Goal: Task Accomplishment & Management: Manage account settings

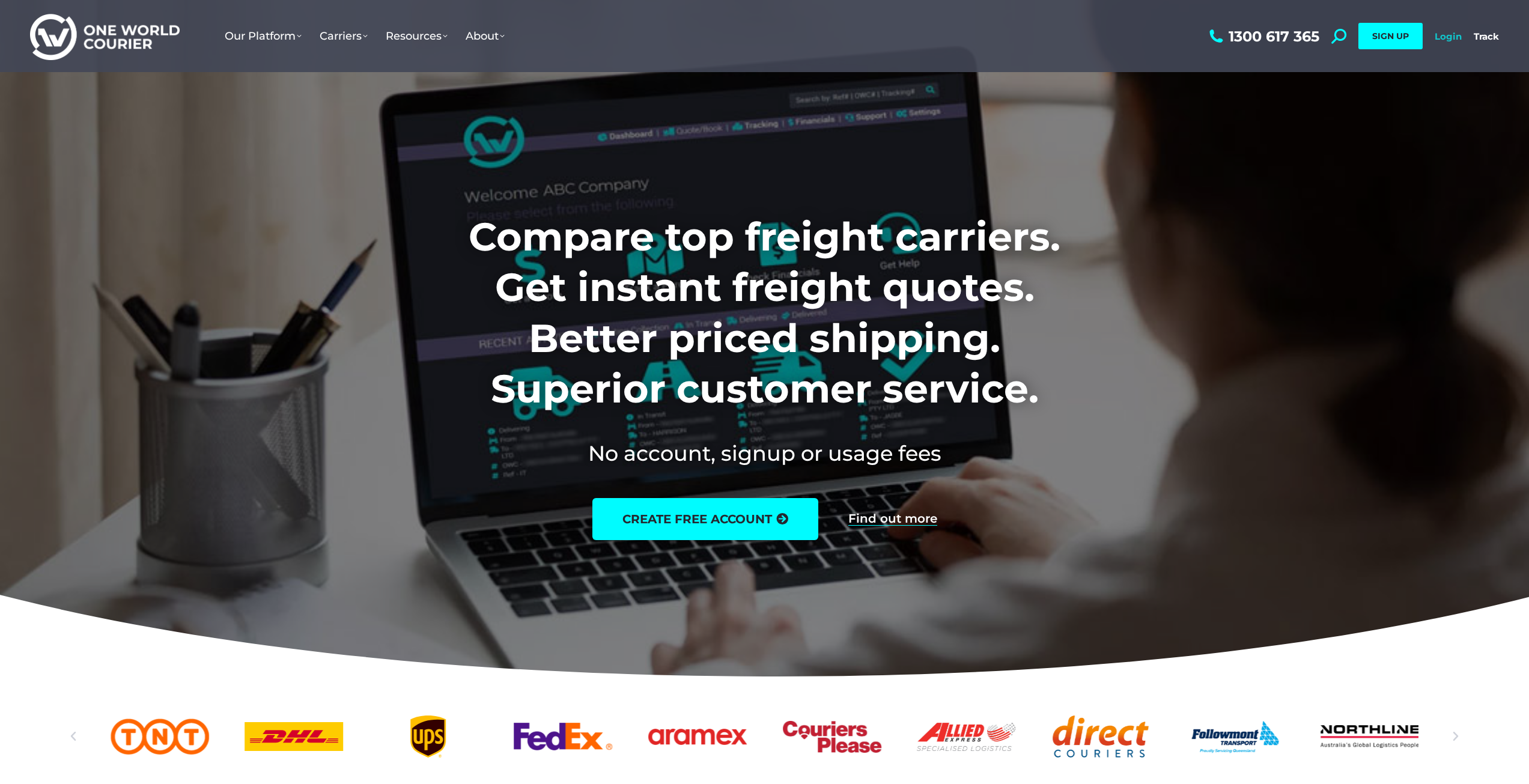
click at [1460, 40] on link "Login" at bounding box center [1448, 36] width 27 height 11
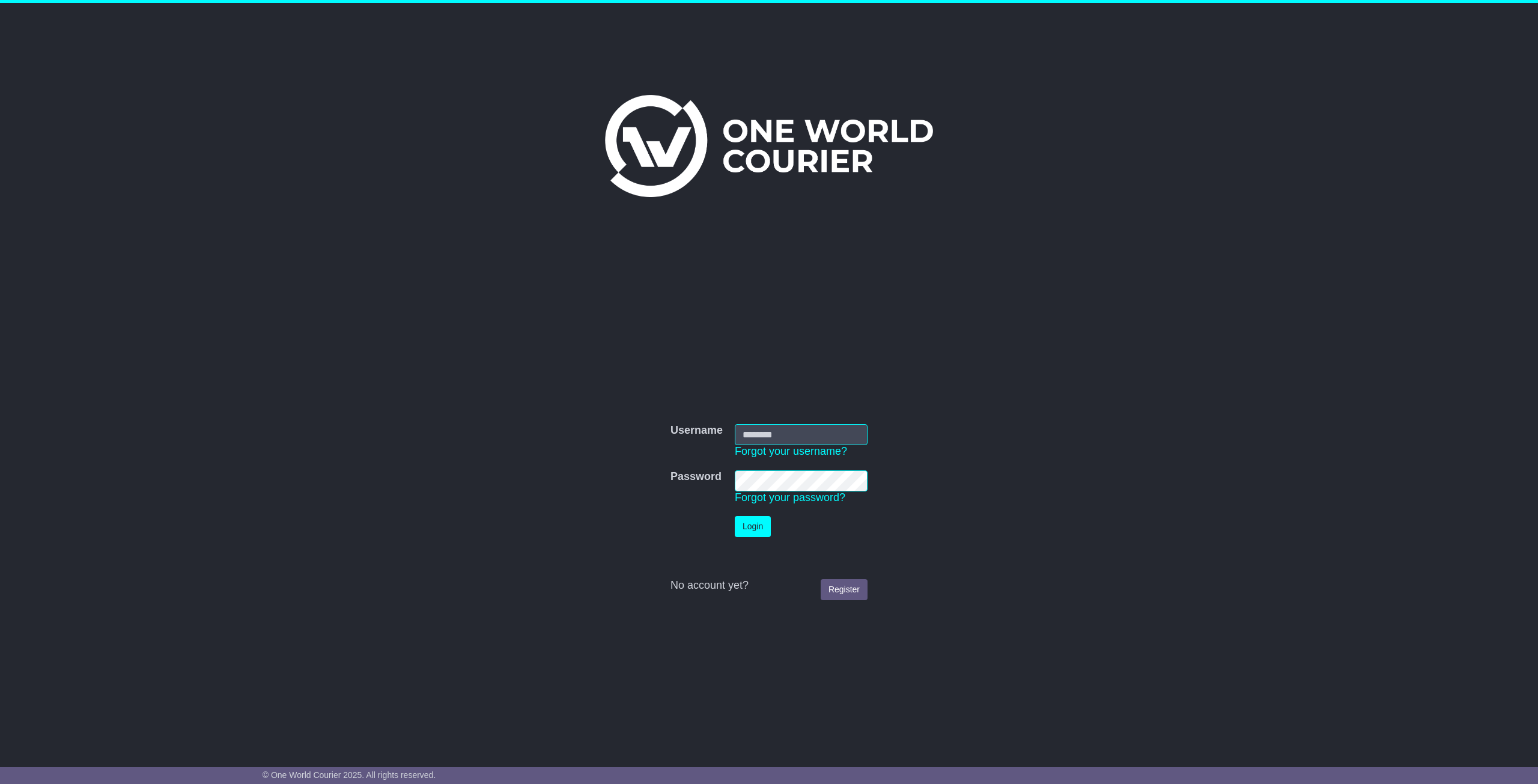
click at [798, 426] on input "Username" at bounding box center [802, 435] width 133 height 21
type input "**********"
click at [735, 516] on button "Login" at bounding box center [753, 526] width 36 height 21
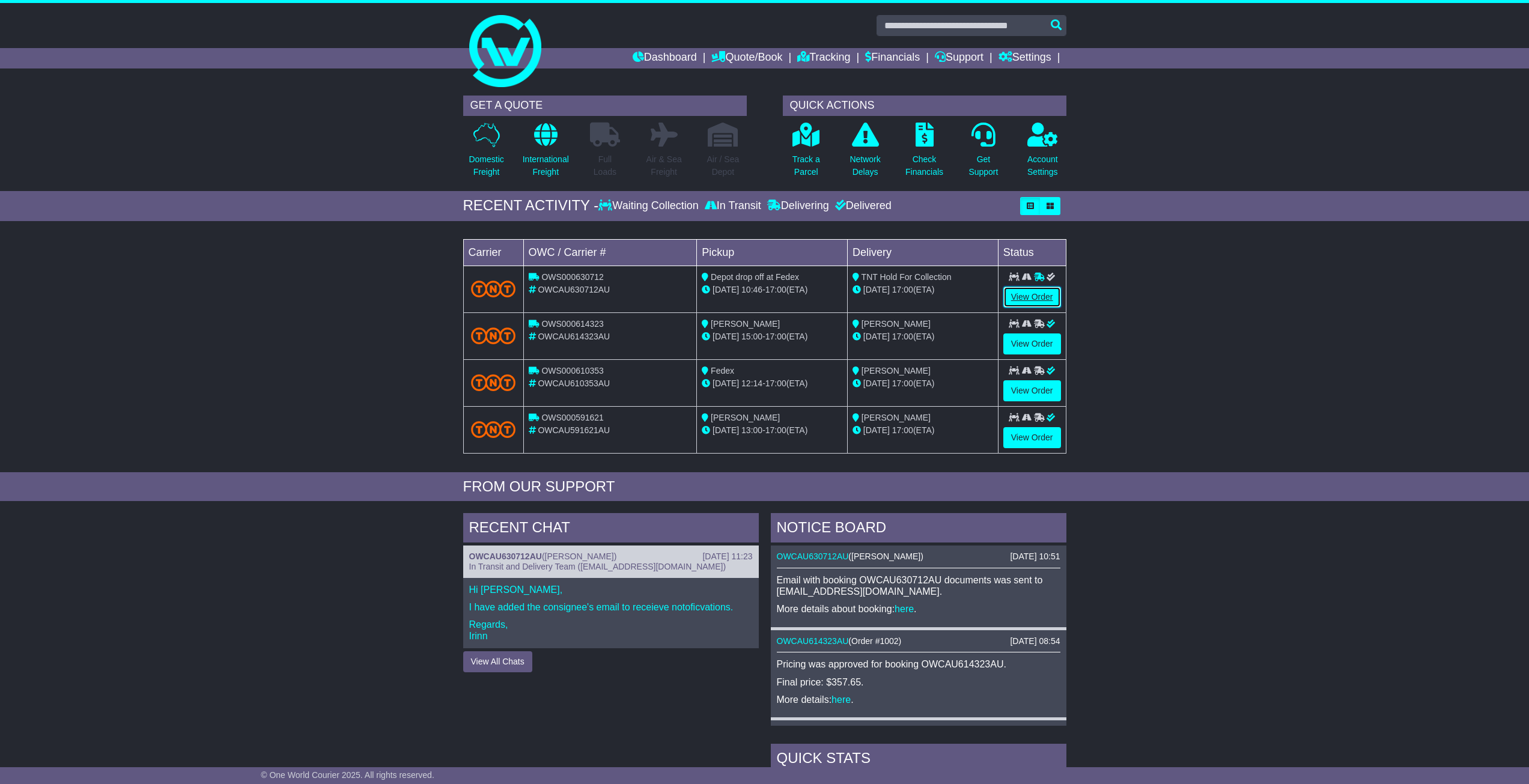
click at [1010, 290] on link "View Order" at bounding box center [1032, 297] width 57 height 21
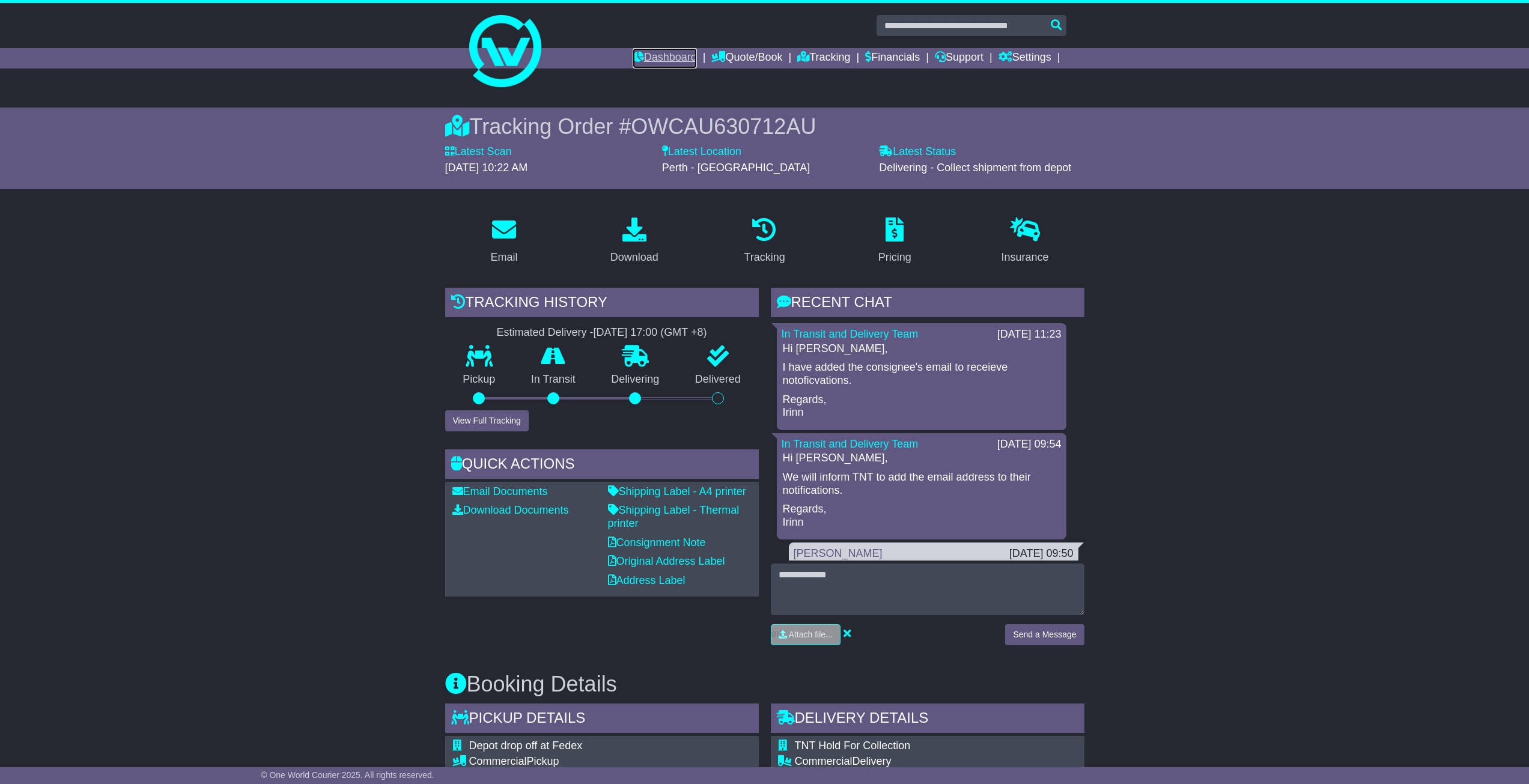
click at [652, 61] on link "Dashboard" at bounding box center [665, 58] width 64 height 20
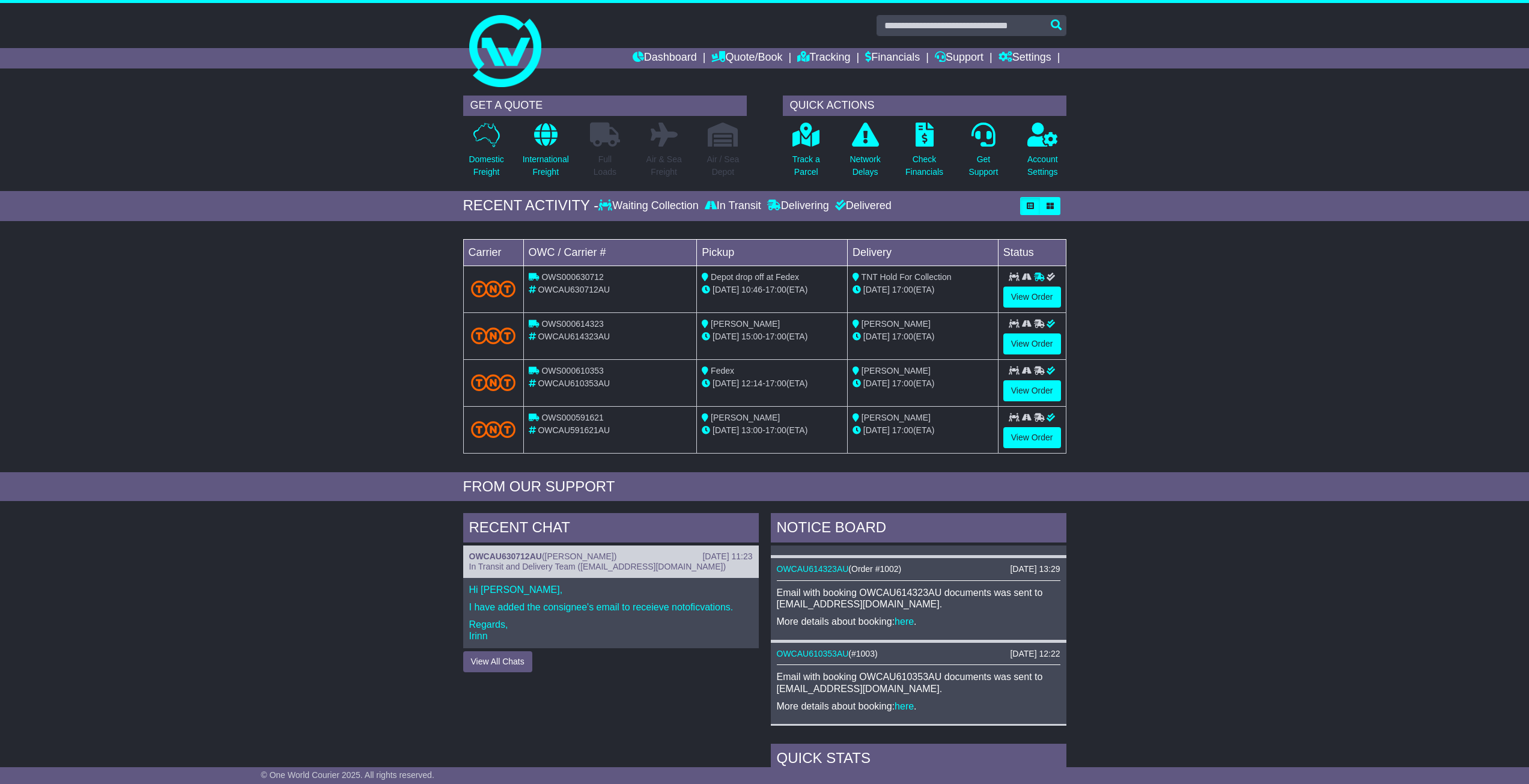
scroll to position [143, 0]
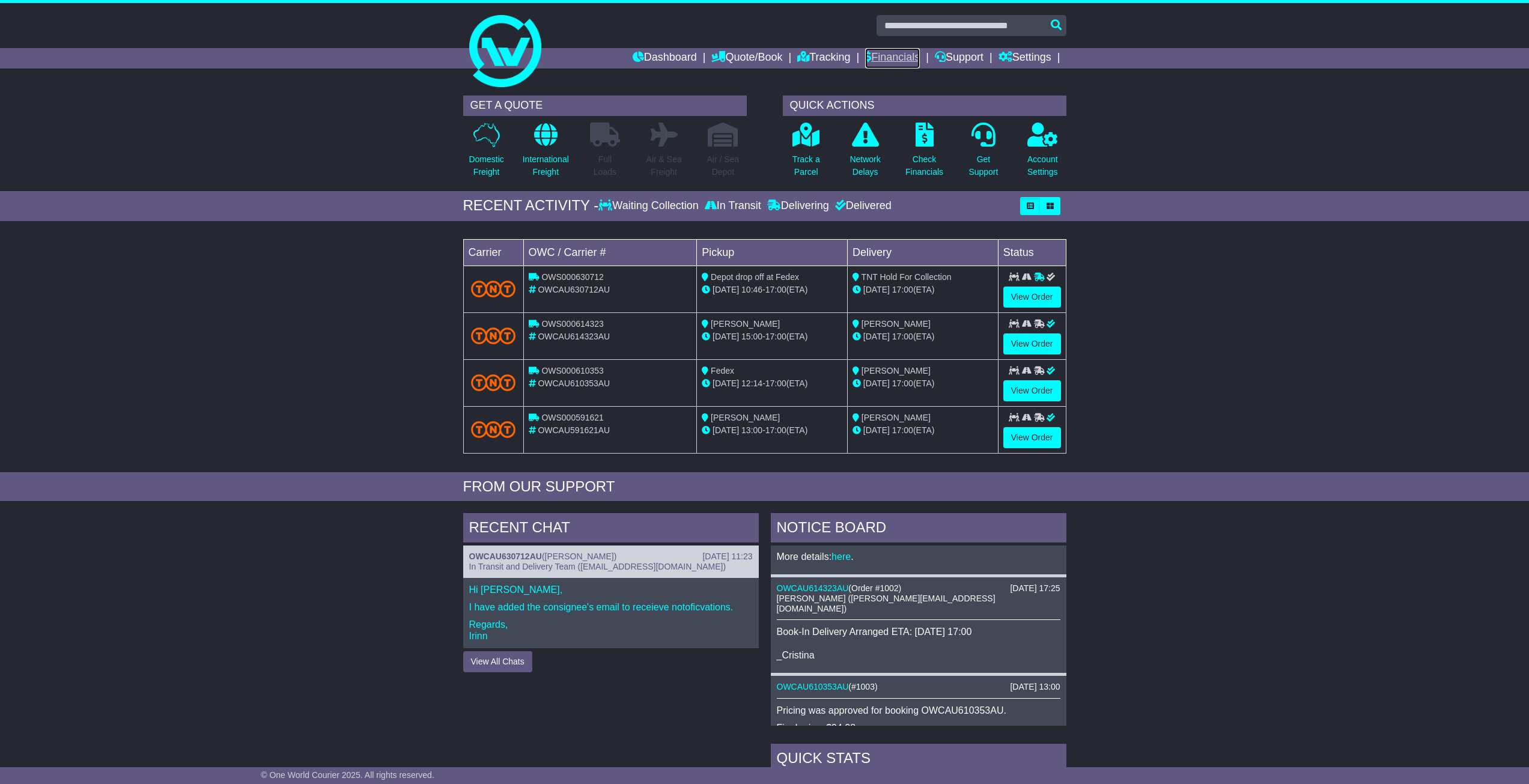
click at [865, 50] on link "Financials" at bounding box center [892, 58] width 54 height 20
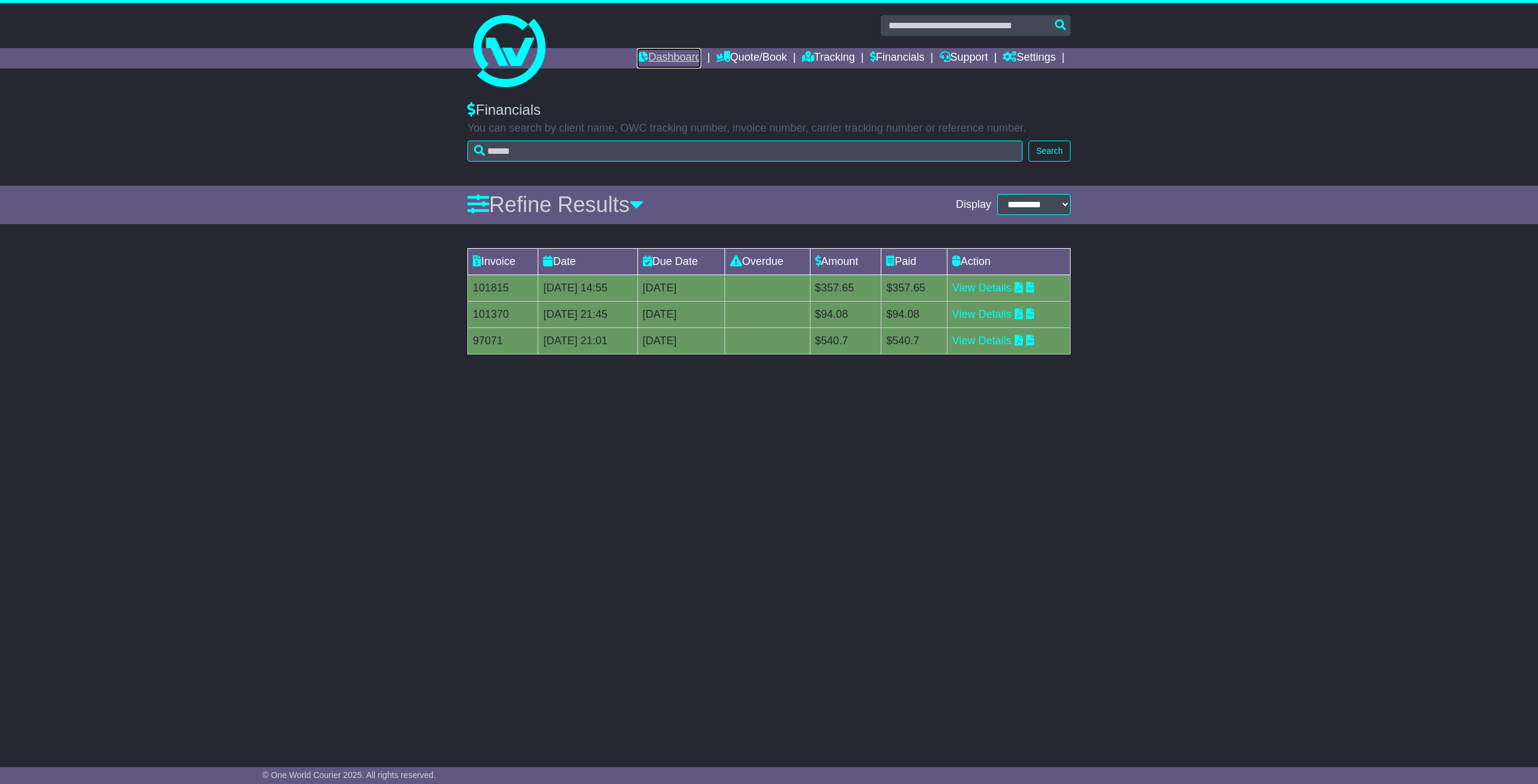
click at [651, 61] on link "Dashboard" at bounding box center [668, 58] width 64 height 20
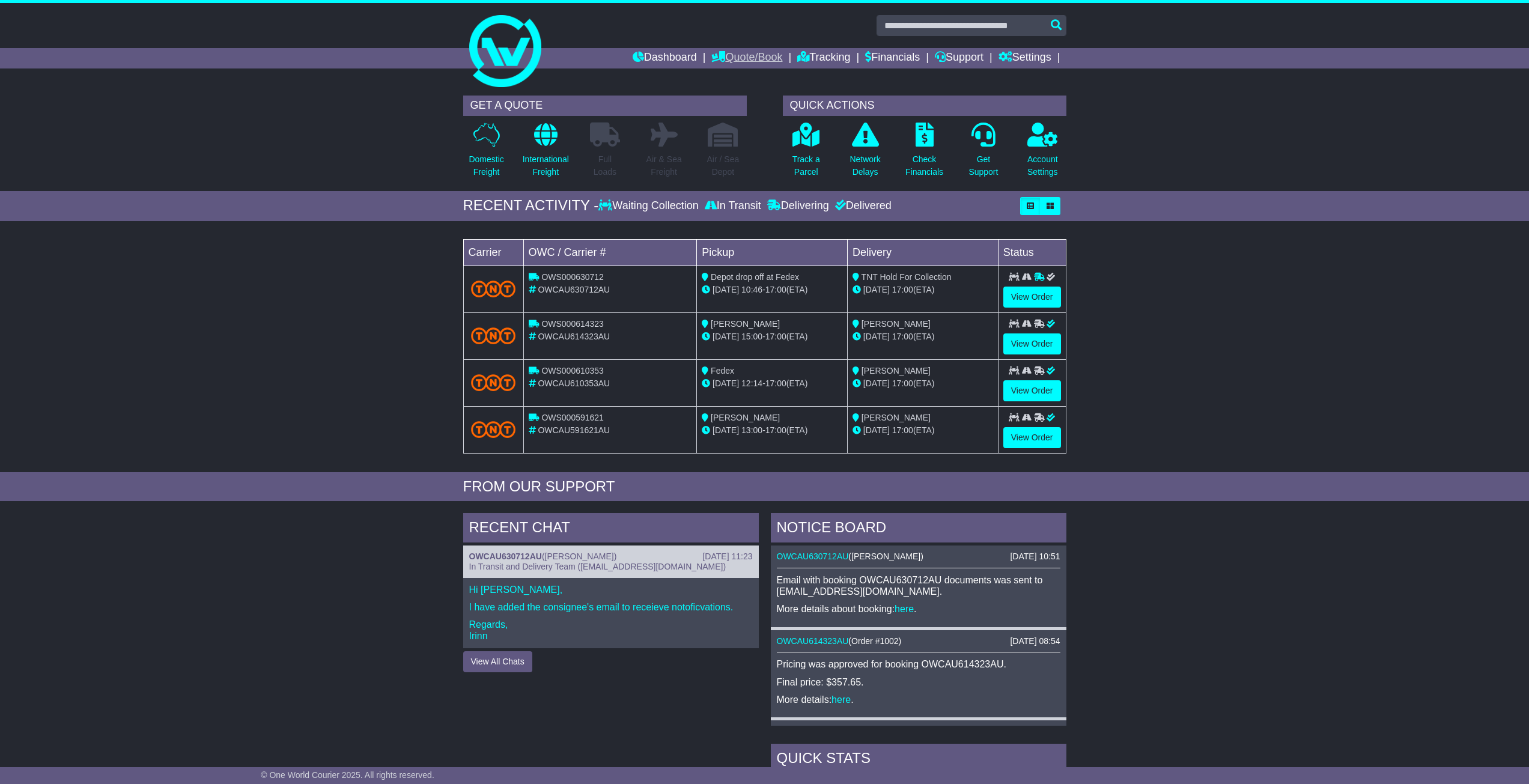
click at [737, 64] on link "Quote/Book" at bounding box center [747, 58] width 71 height 20
click at [737, 73] on link "Domestic" at bounding box center [760, 78] width 95 height 13
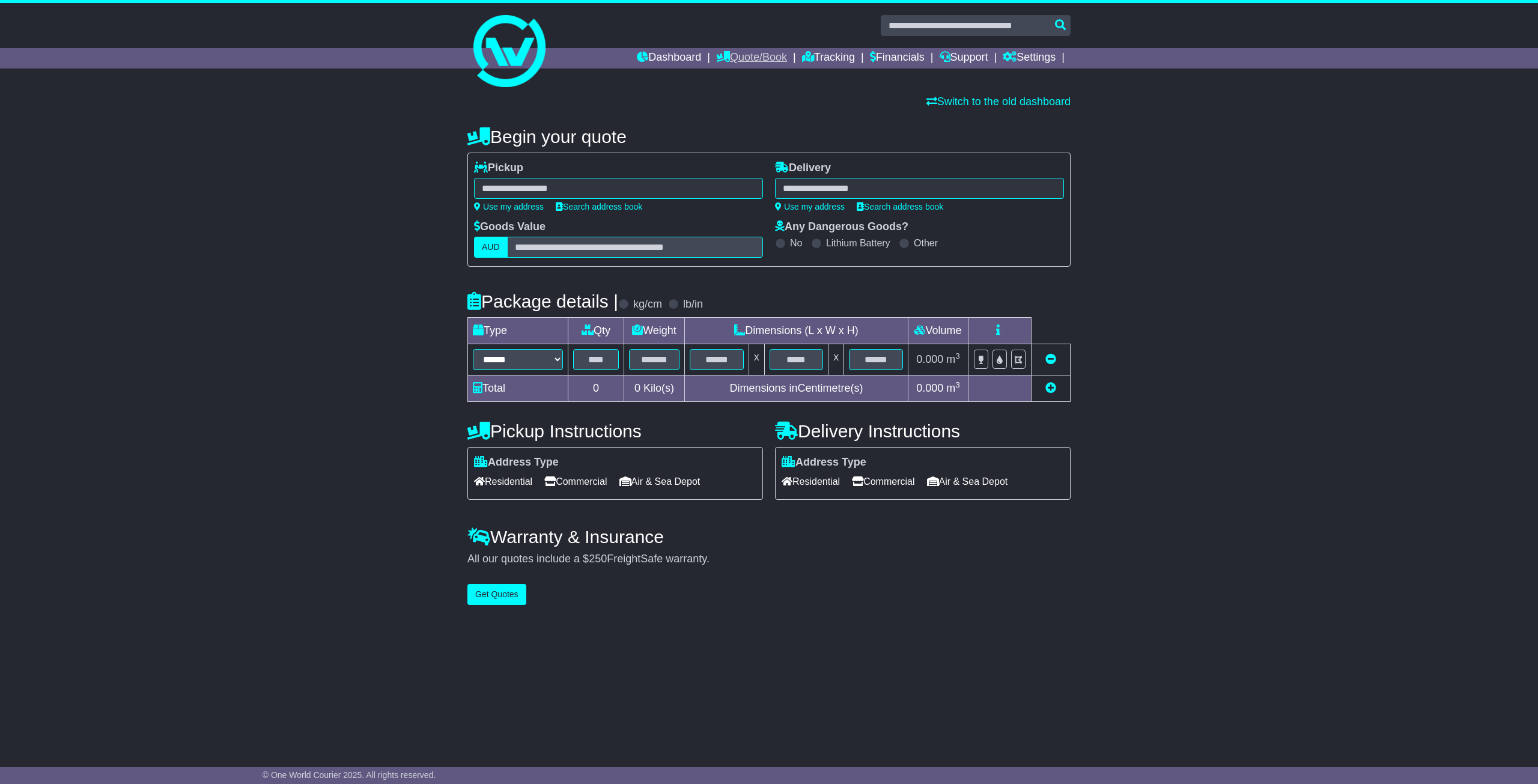
click at [746, 58] on link "Quote/Book" at bounding box center [752, 58] width 71 height 20
click at [744, 104] on link "Saved Quotes" at bounding box center [764, 104] width 95 height 13
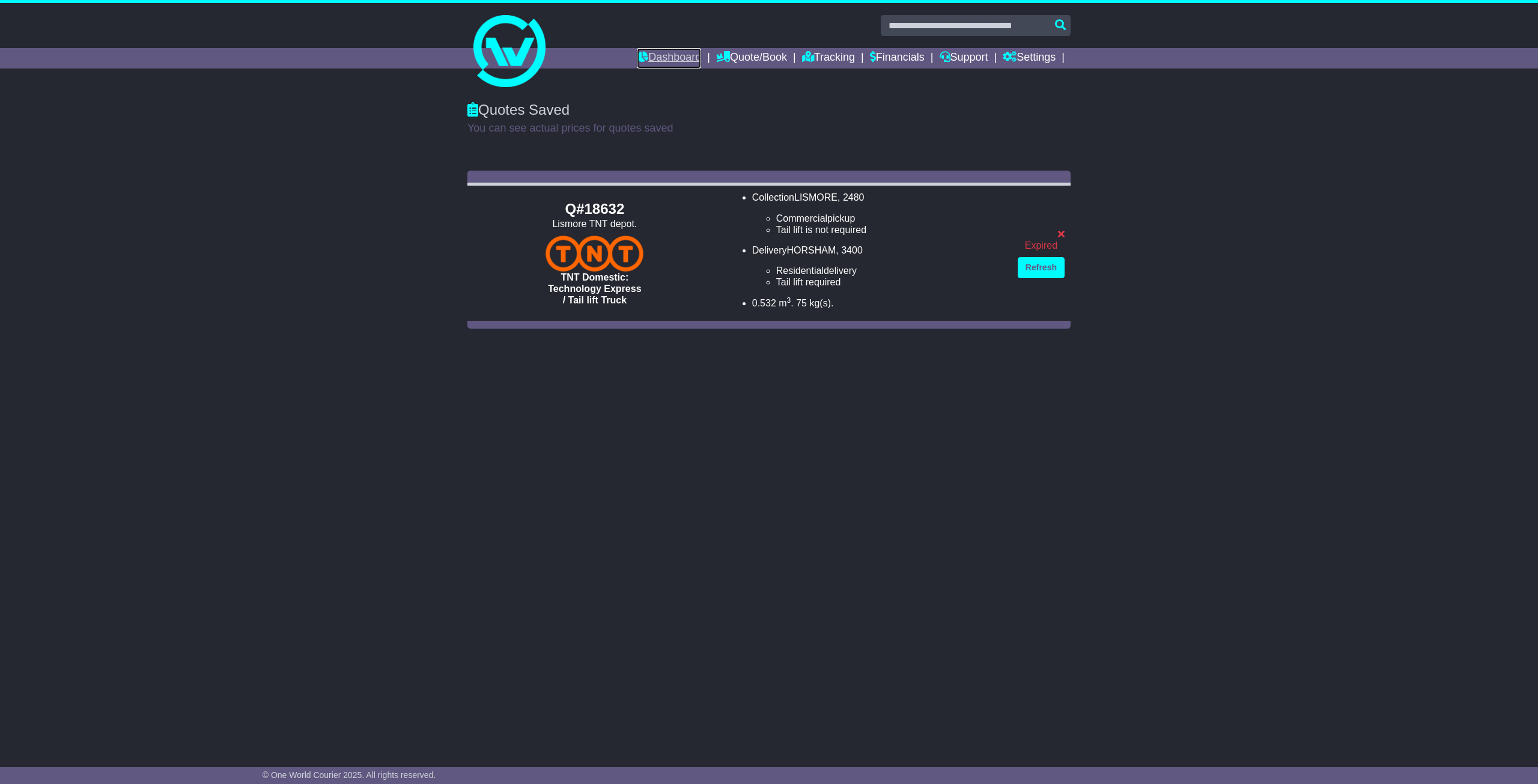
click at [668, 51] on link "Dashboard" at bounding box center [668, 58] width 64 height 20
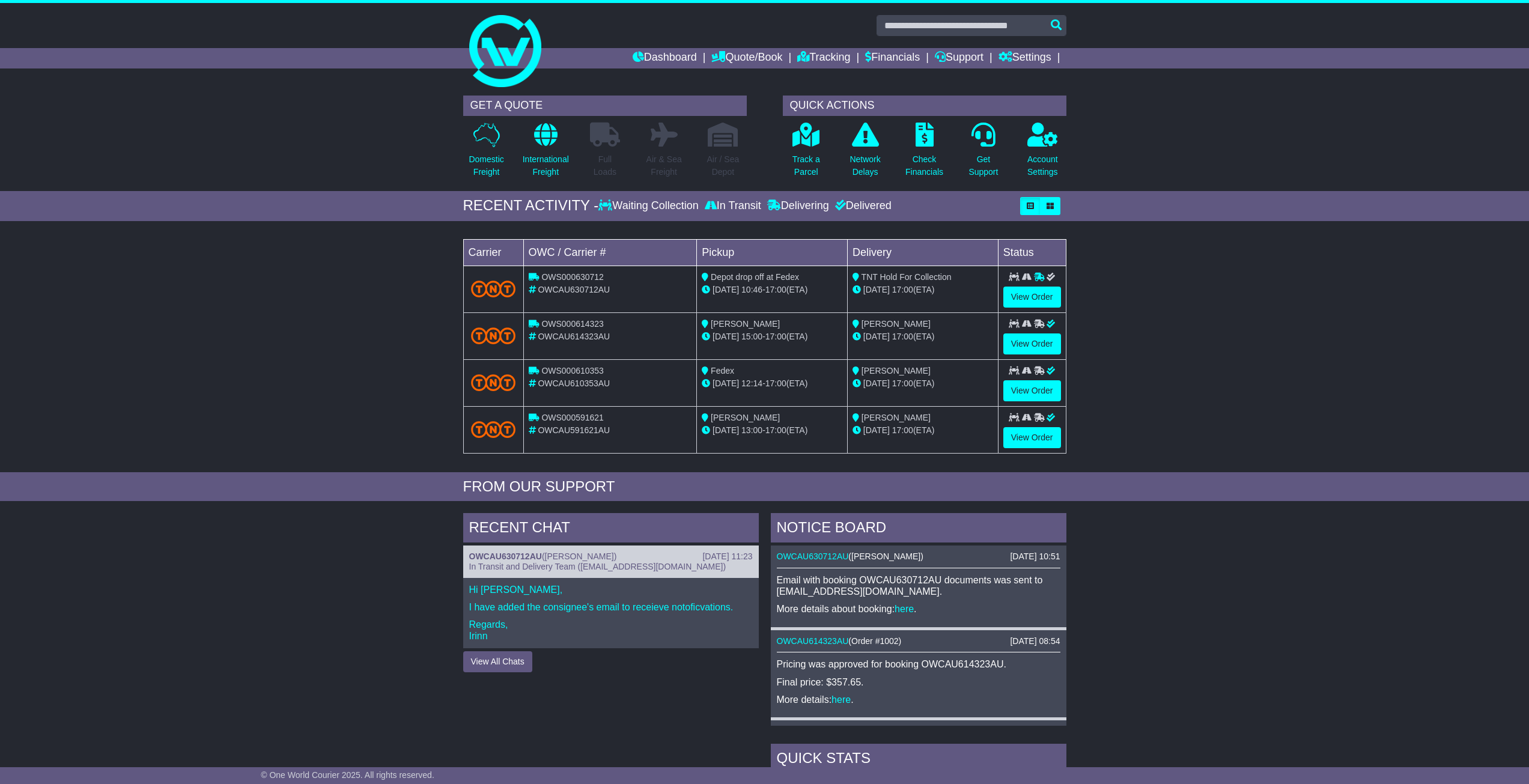
drag, startPoint x: 1428, startPoint y: 473, endPoint x: 1418, endPoint y: 367, distance: 106.5
click at [1418, 367] on div "Loading... No bookings found Carrier OWC / Carrier # Pickup Delivery Status OWS…" at bounding box center [764, 349] width 1529 height 245
